Goal: Information Seeking & Learning: Understand process/instructions

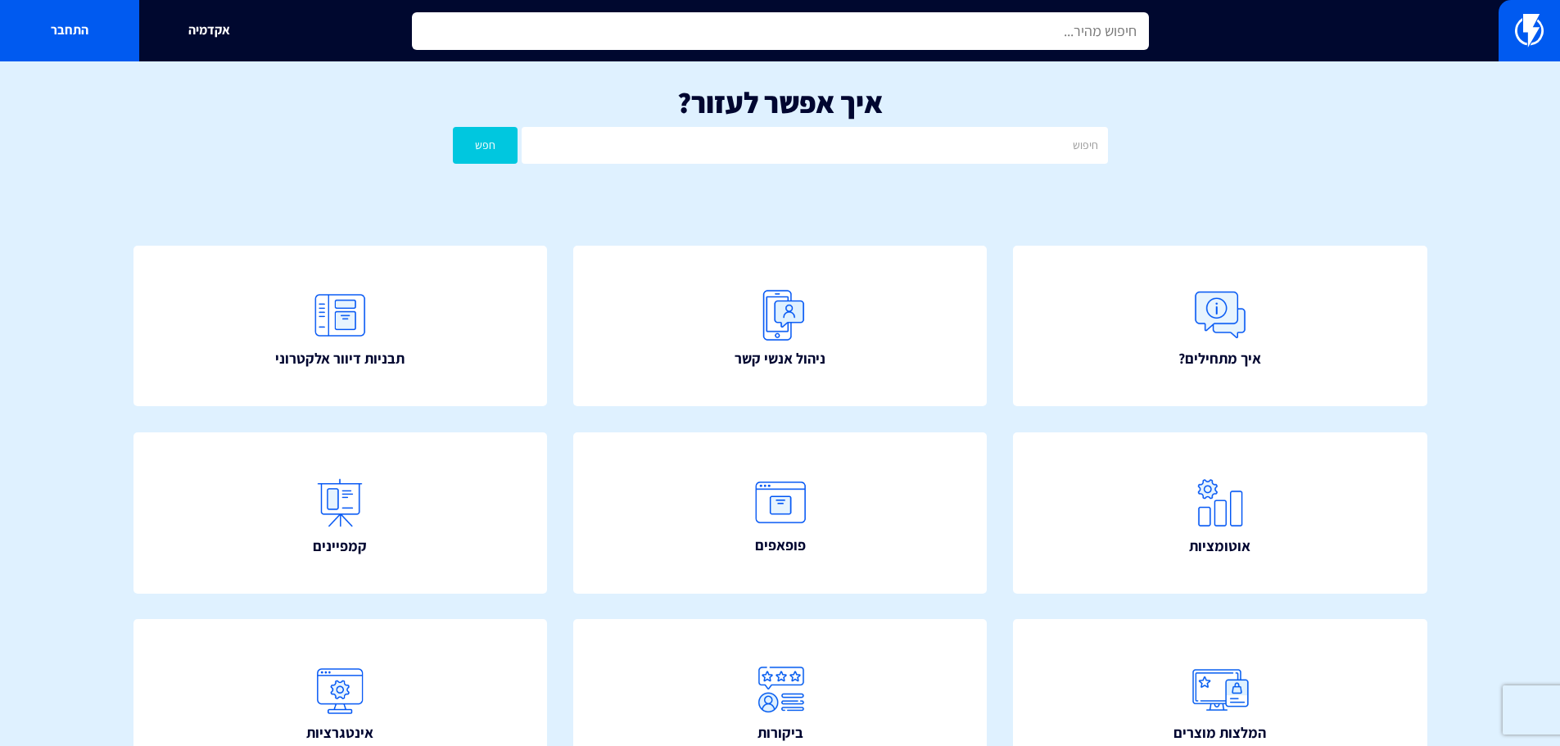
click at [1096, 25] on input "text" at bounding box center [780, 31] width 737 height 38
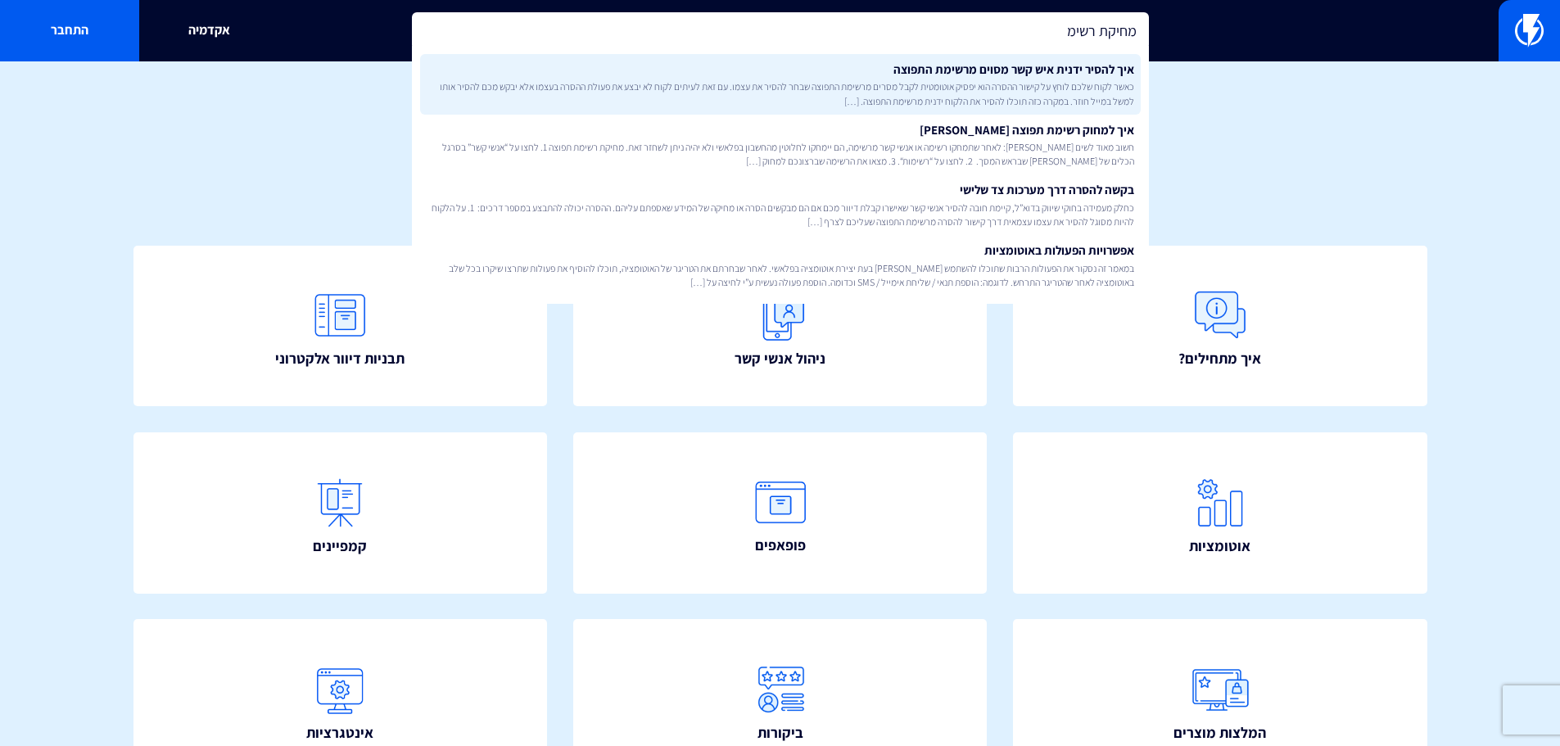
type input "מחיקת רשימ"
click at [1093, 85] on span "כאשר לקוח שלכם לוחץ על קישור ההסרה הוא יפסיק אוטומטית לקבל מסרים מרשימת התפוצה …" at bounding box center [780, 93] width 707 height 28
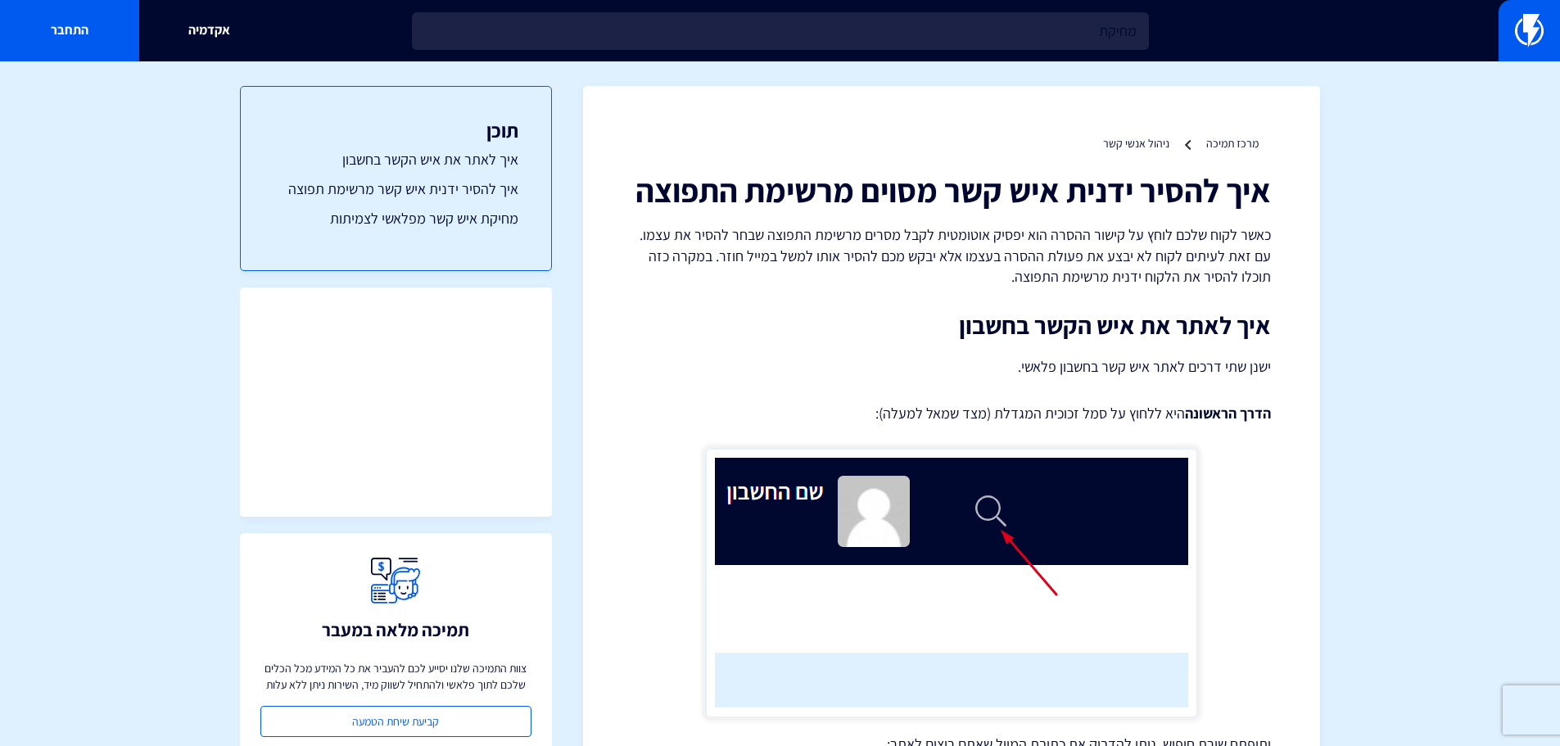
click at [1023, 34] on input "מחיקת" at bounding box center [780, 31] width 737 height 38
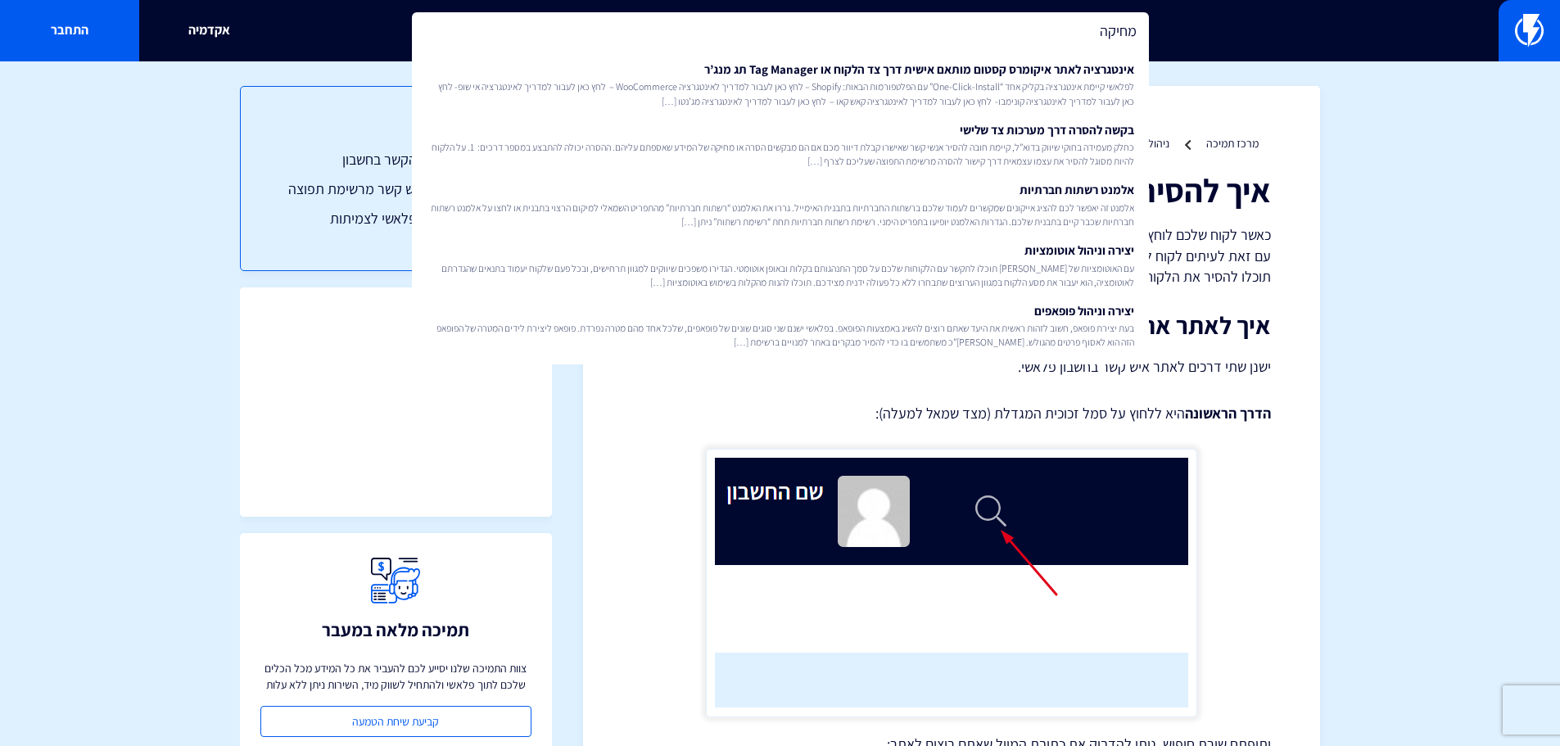
type input "מחיקה"
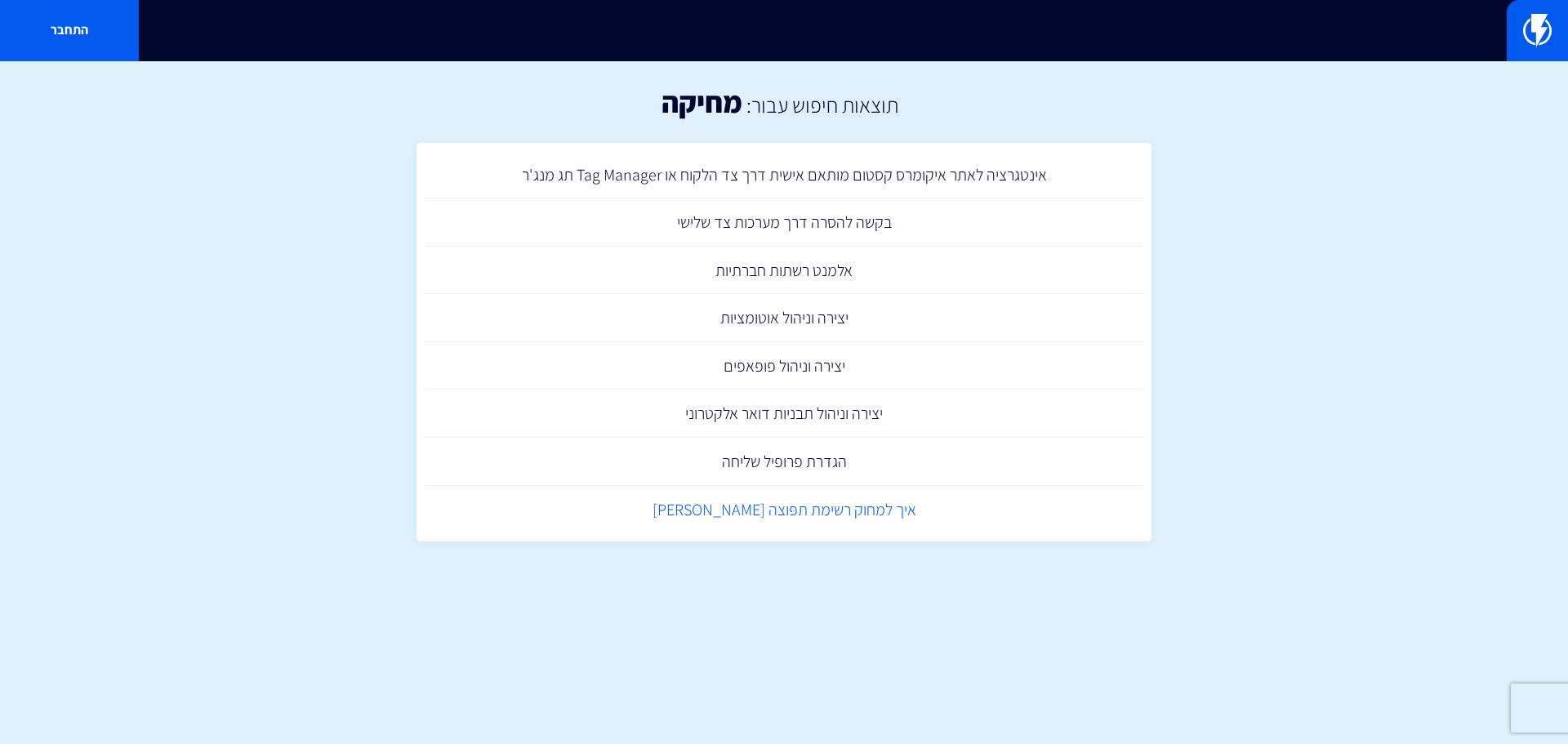
click at [842, 523] on link "איך למחוק רשימת תפוצה [PERSON_NAME]" at bounding box center [784, 510] width 719 height 48
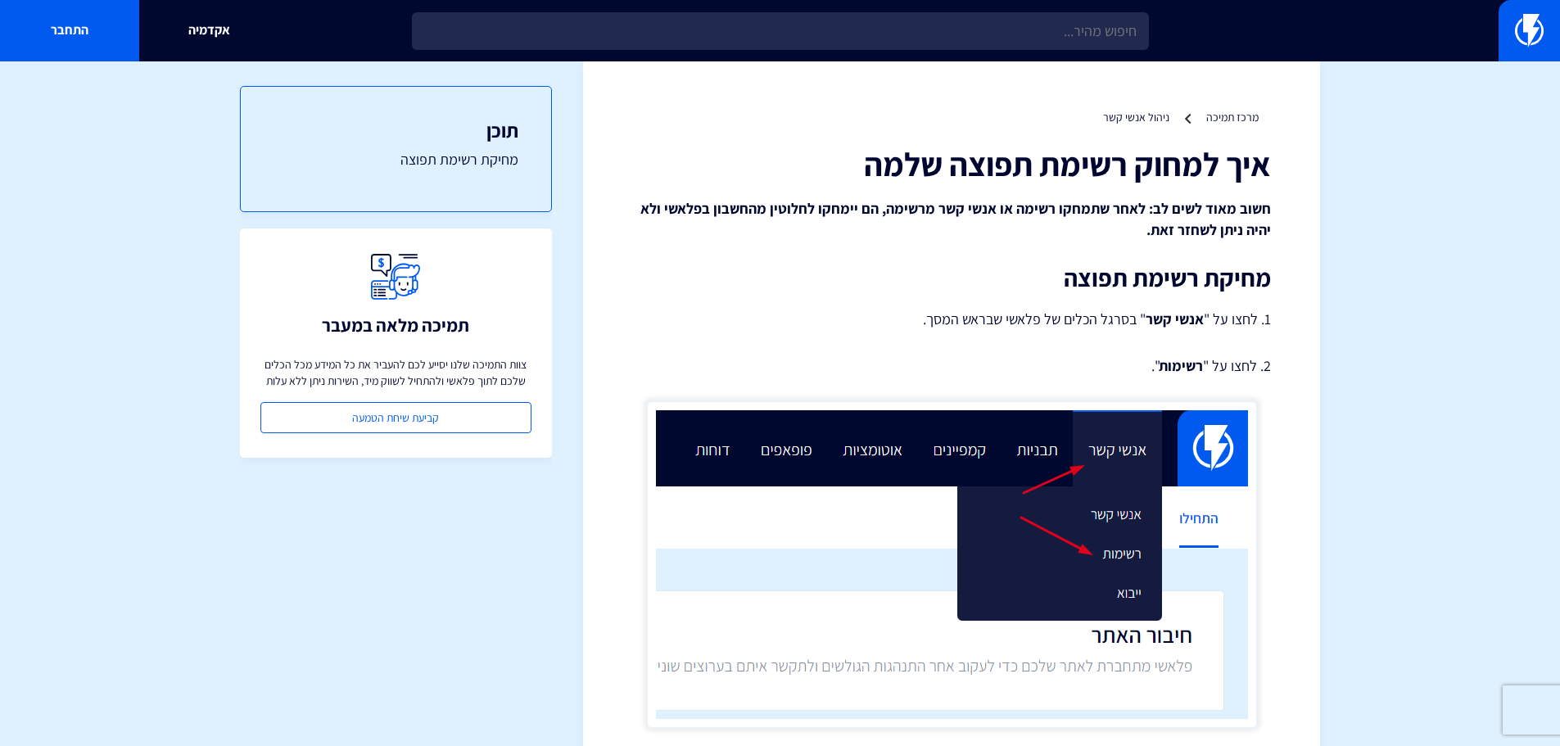
scroll to position [25, 0]
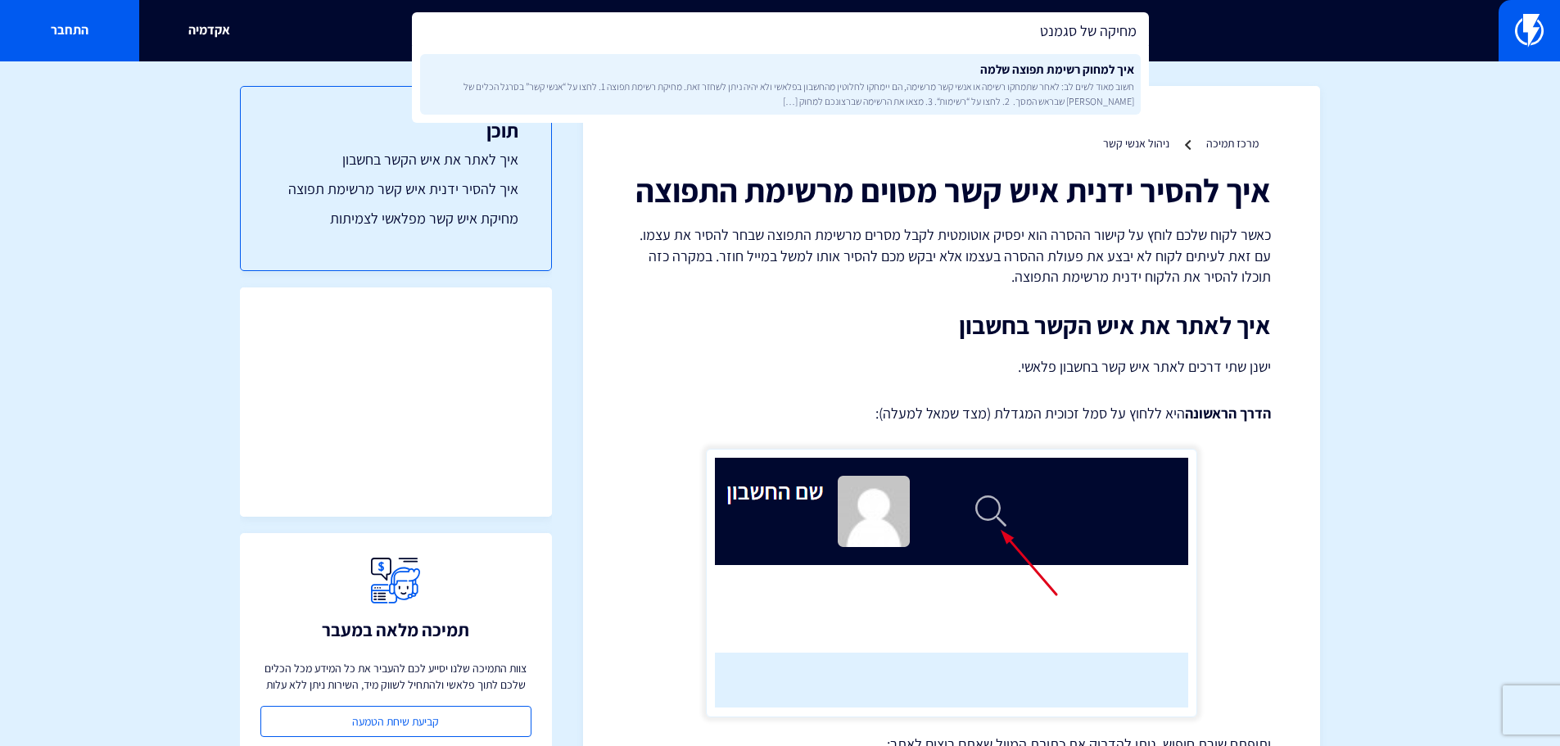
type input "מחיקה של סגמנט"
click at [1023, 106] on span "חשוב מאוד לשים לב: לאחר שתמחקו רשימה או אנשי קשר מרשימה, הם יימחקו לחלוטין מהחש…" at bounding box center [780, 93] width 707 height 28
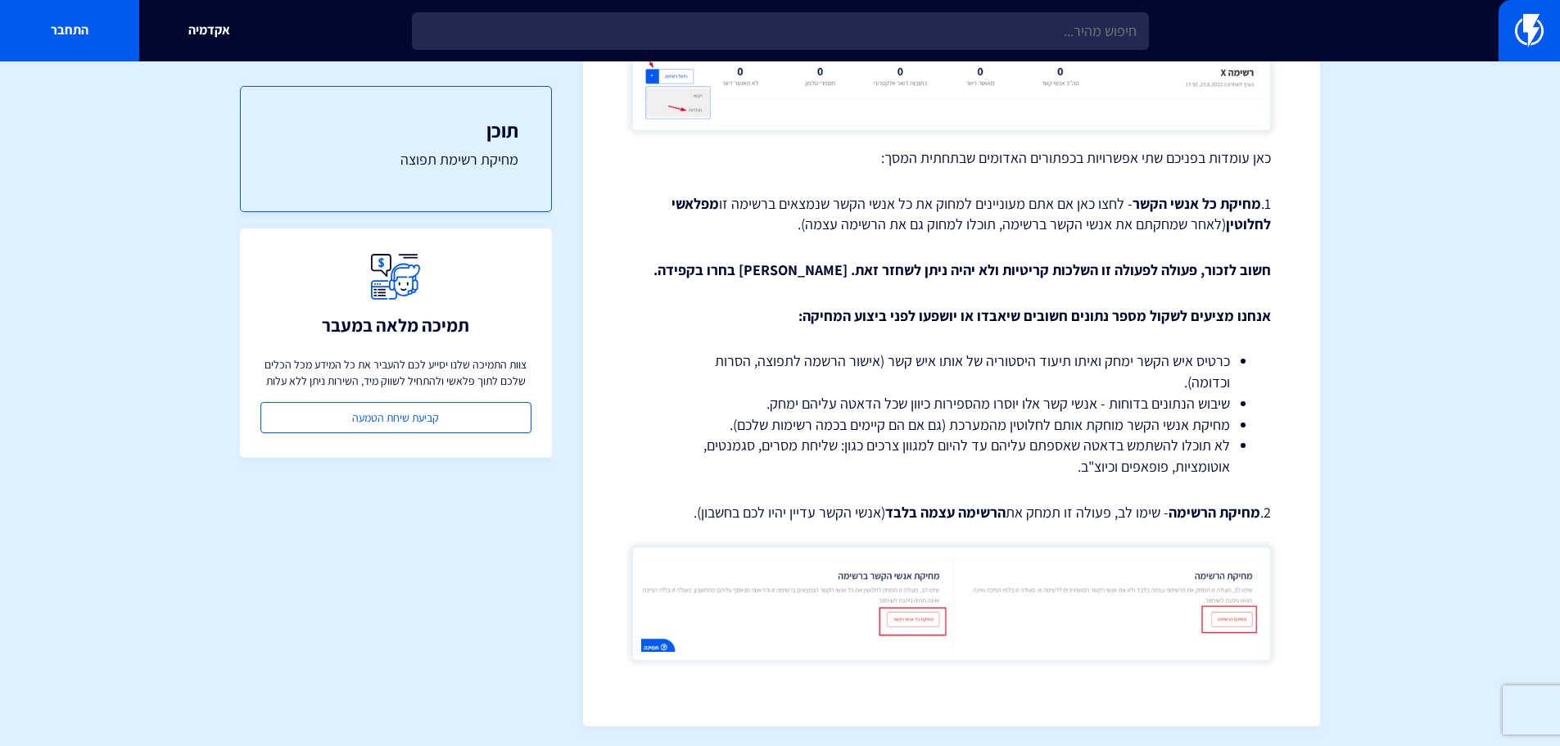
scroll to position [843, 0]
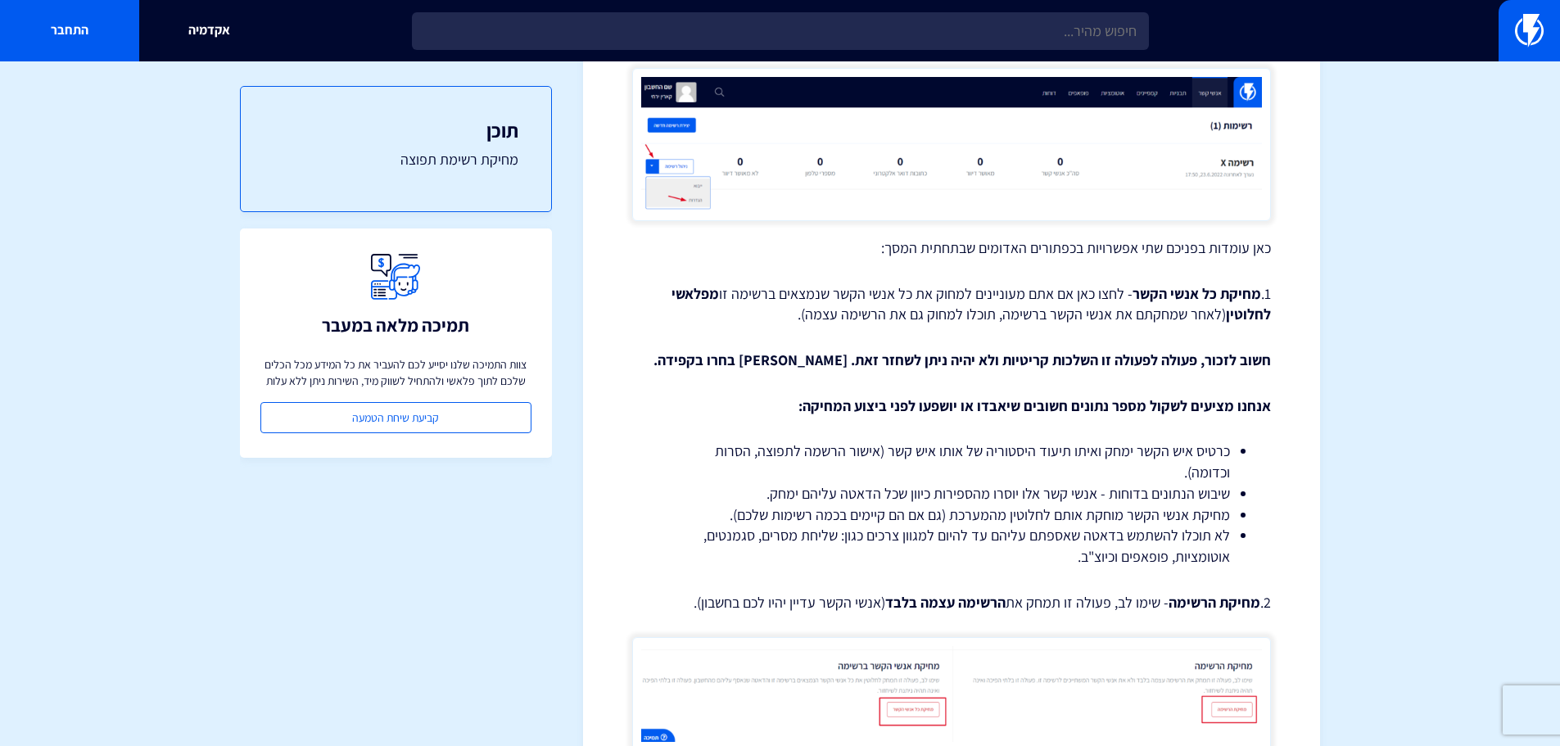
drag, startPoint x: 1317, startPoint y: 496, endPoint x: 1321, endPoint y: 472, distance: 24.8
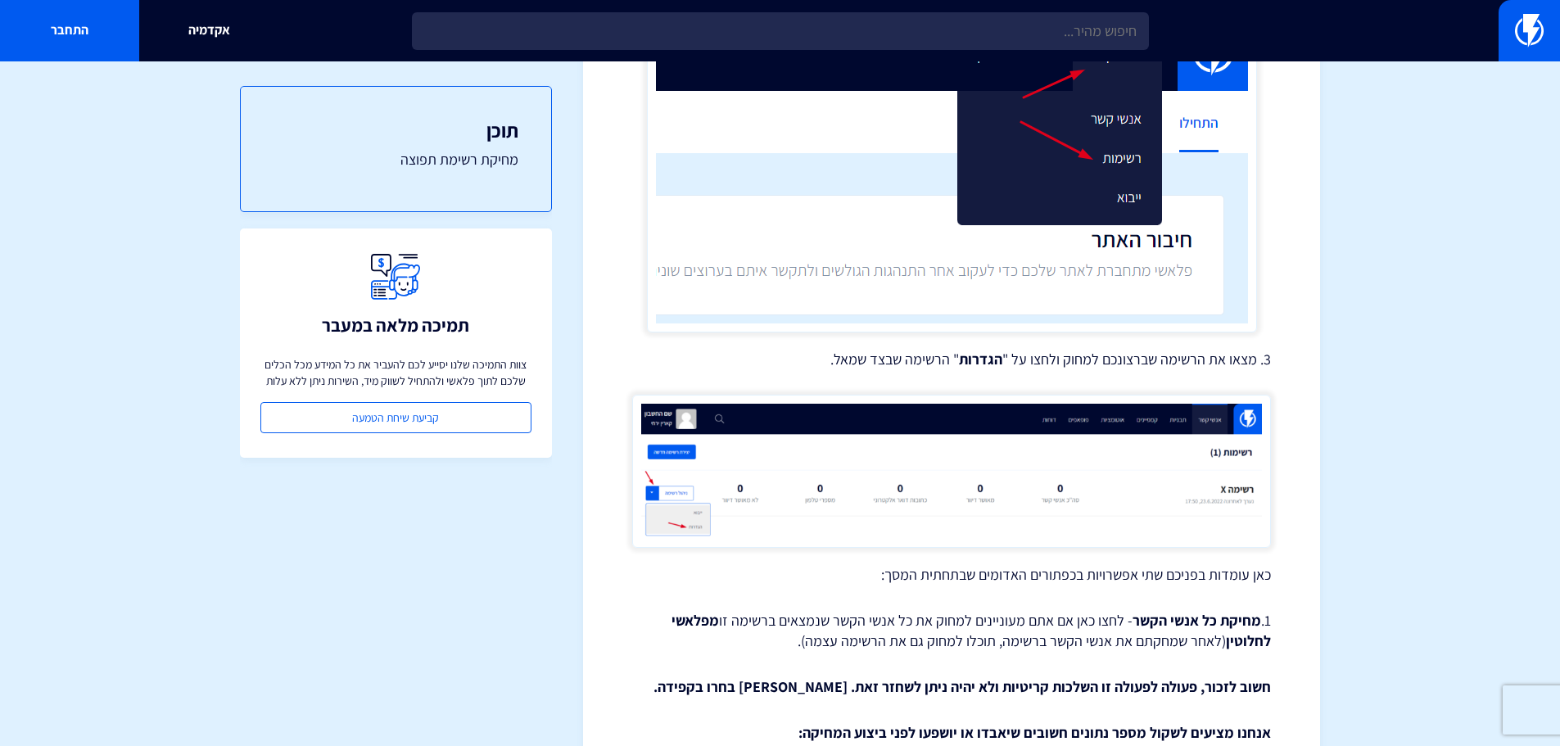
scroll to position [421, 0]
